Goal: Information Seeking & Learning: Learn about a topic

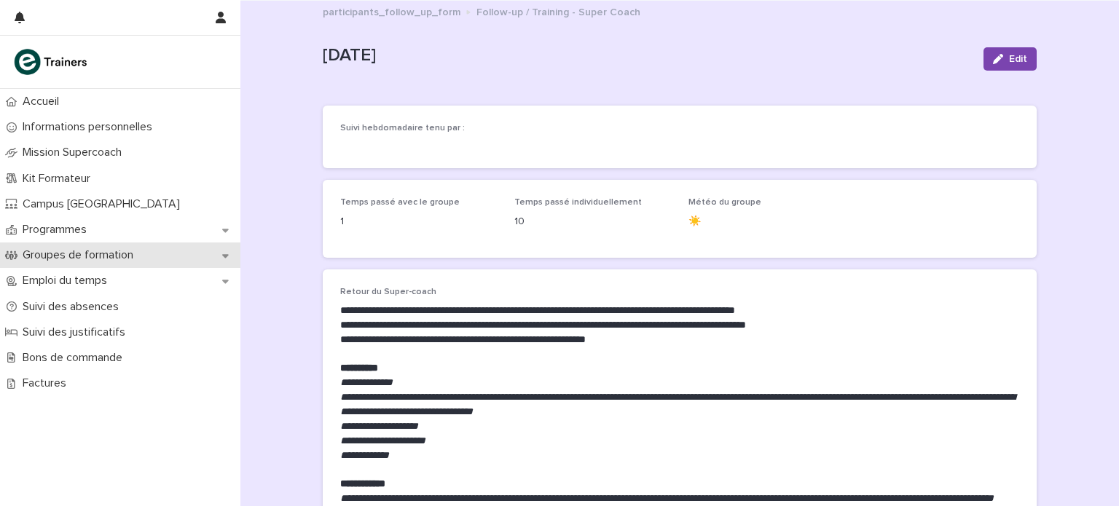
click at [74, 260] on p "Groupes de formation" at bounding box center [81, 255] width 128 height 14
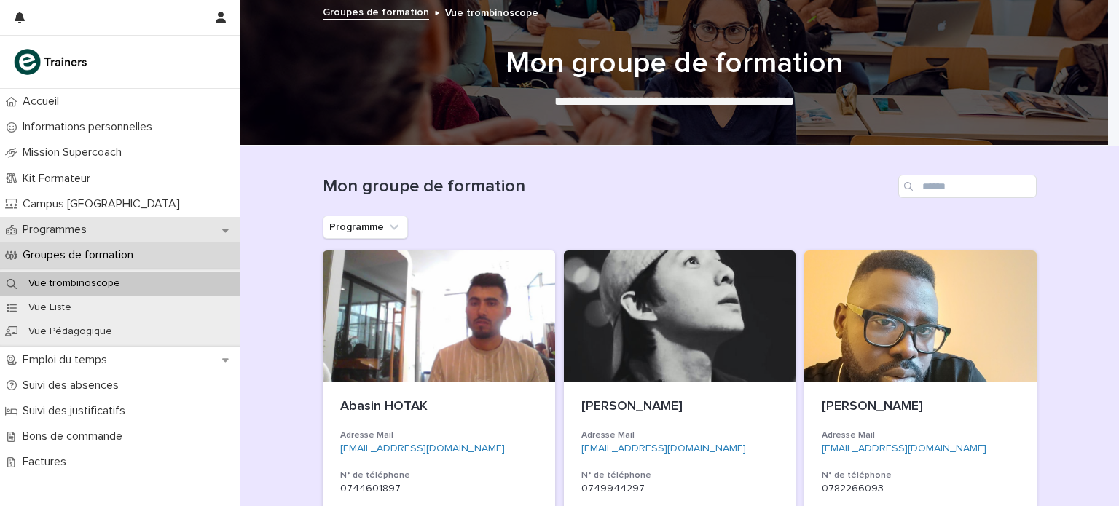
click at [112, 228] on div "Programmes" at bounding box center [120, 230] width 240 height 26
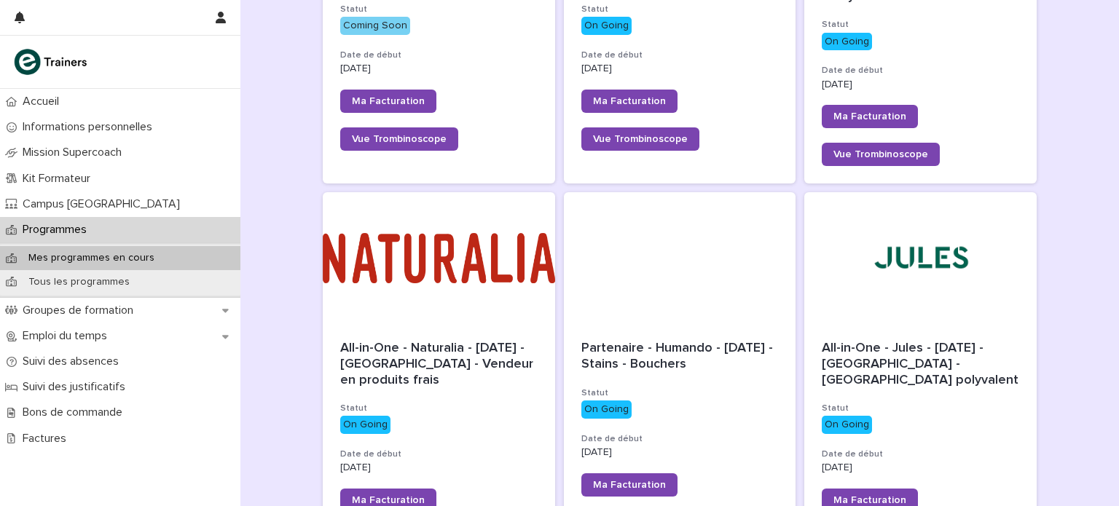
scroll to position [430, 0]
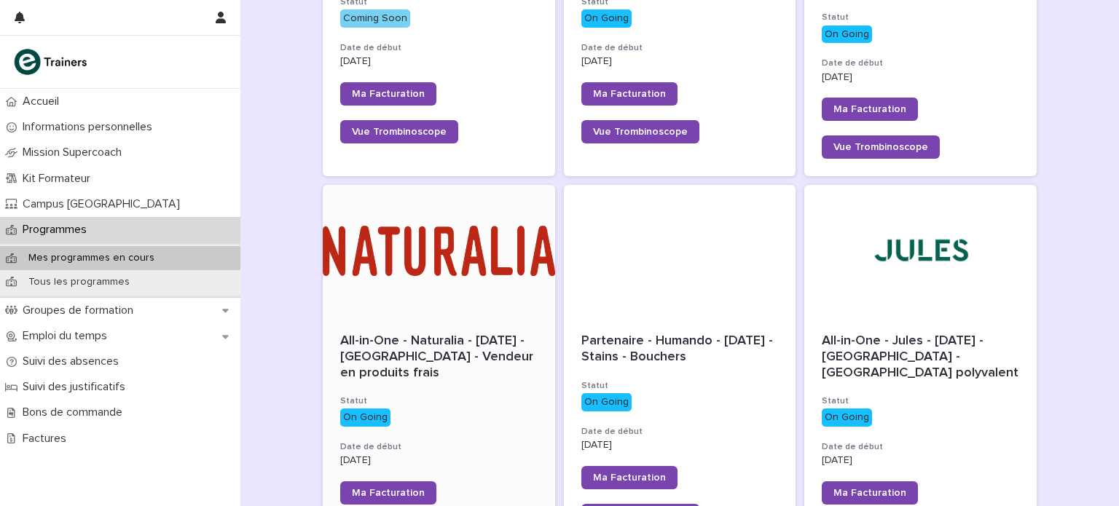
click at [442, 224] on div at bounding box center [439, 250] width 232 height 131
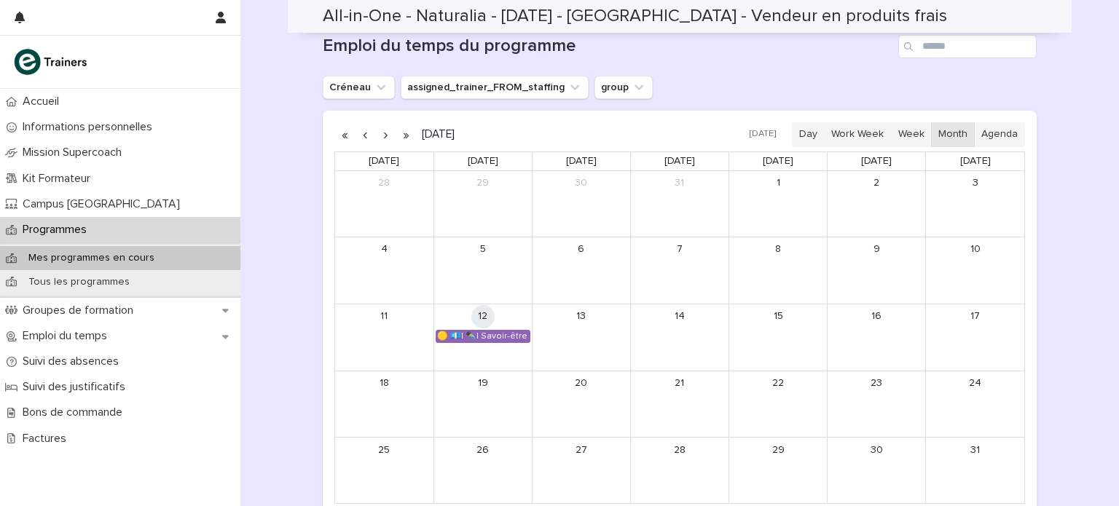
scroll to position [962, 0]
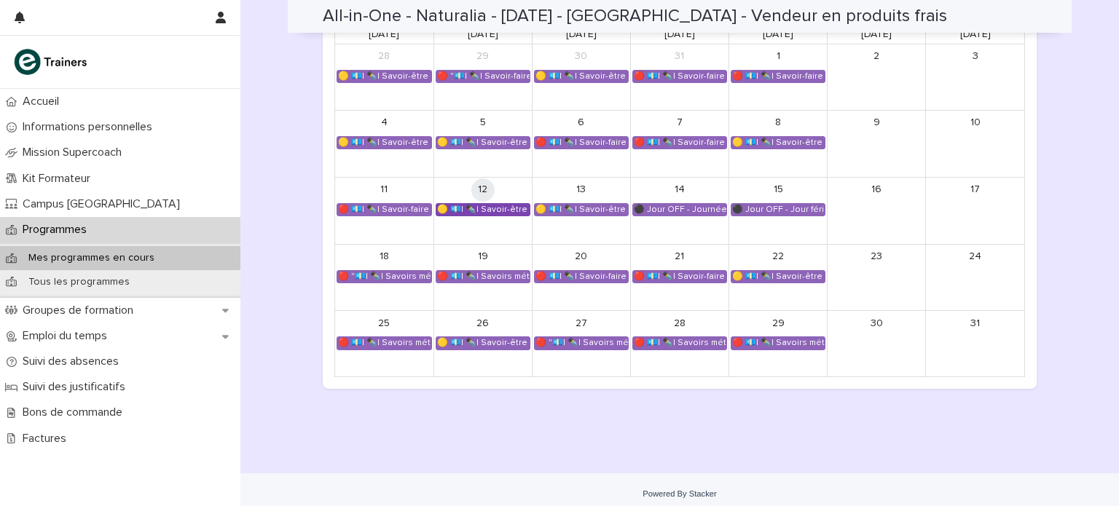
click at [472, 206] on div "🟡 💶| ✒️| Savoir-être métier - Cadre de référence interculturel : prévenir les i…" at bounding box center [482, 210] width 93 height 12
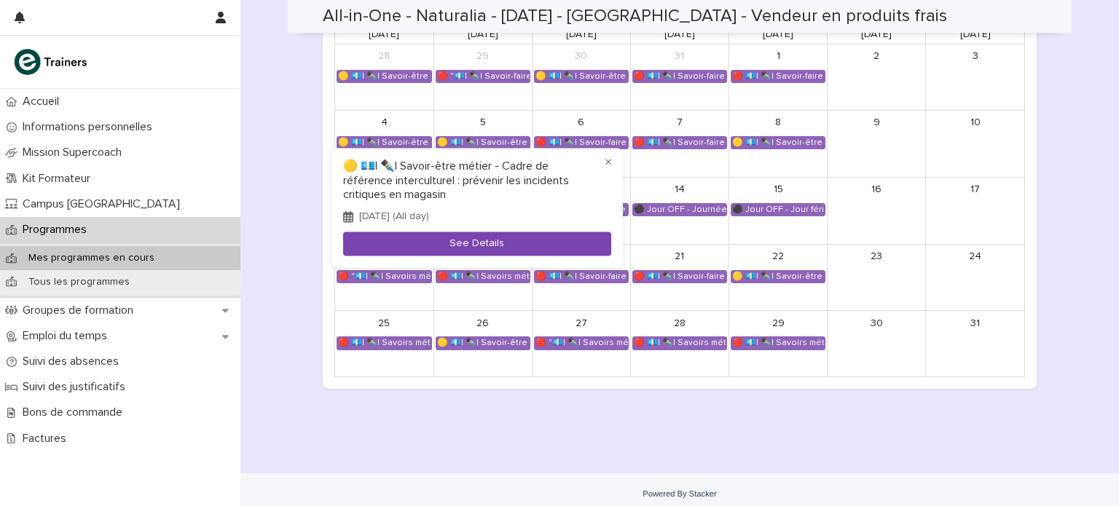
click at [465, 240] on button "See Details" at bounding box center [477, 244] width 268 height 24
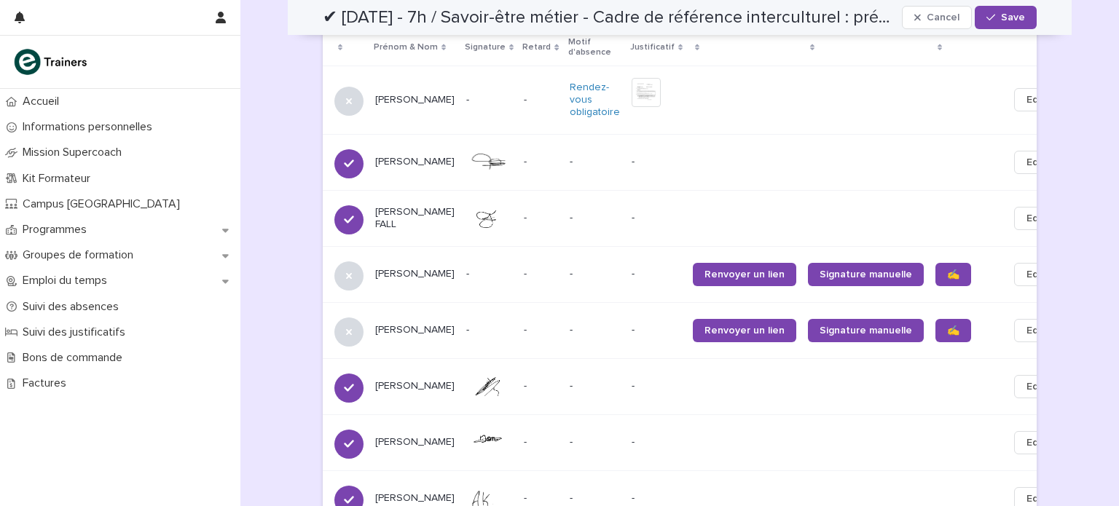
scroll to position [685, 0]
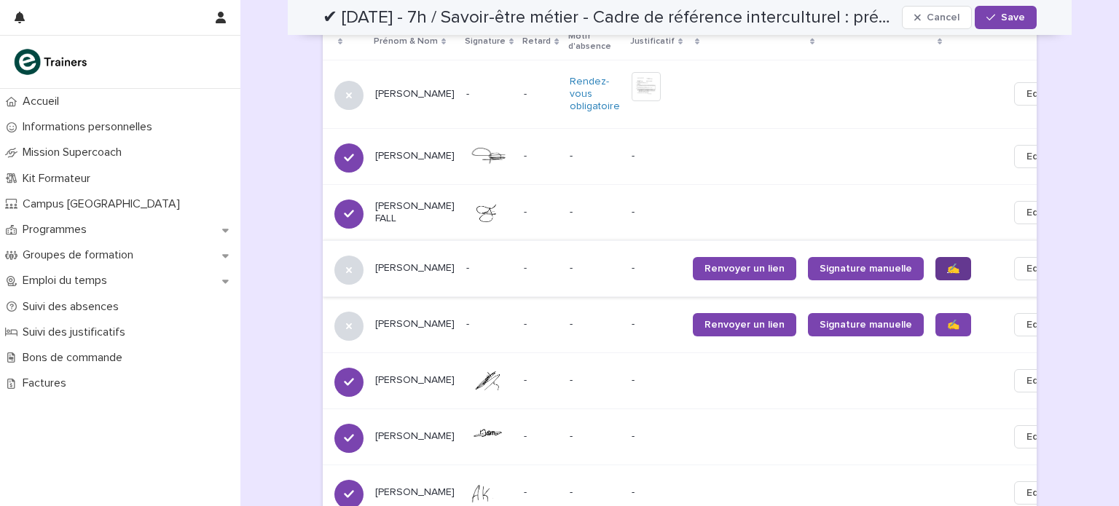
click at [936, 262] on link "✍️" at bounding box center [954, 268] width 36 height 23
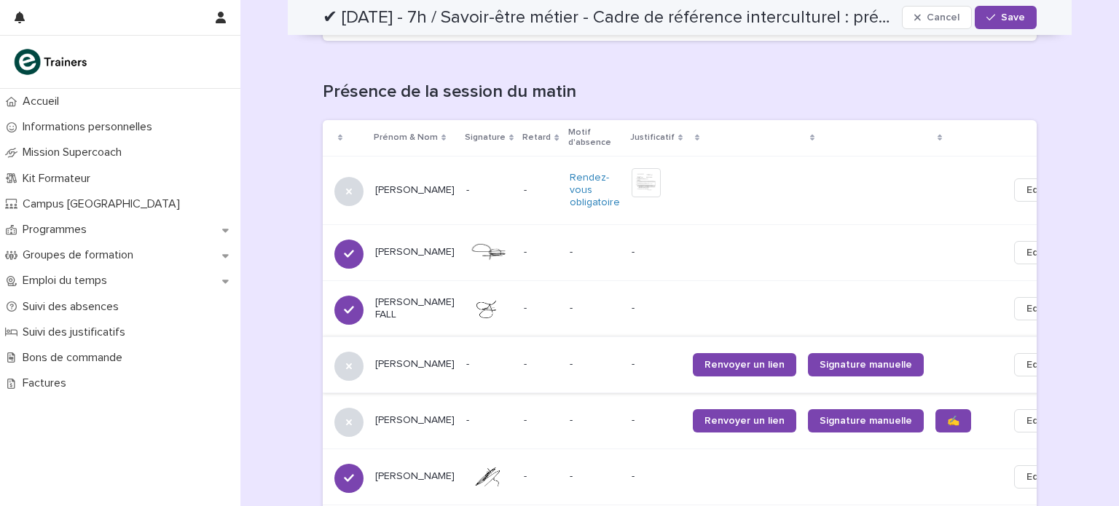
scroll to position [528, 0]
